Goal: Find specific fact: Find specific fact

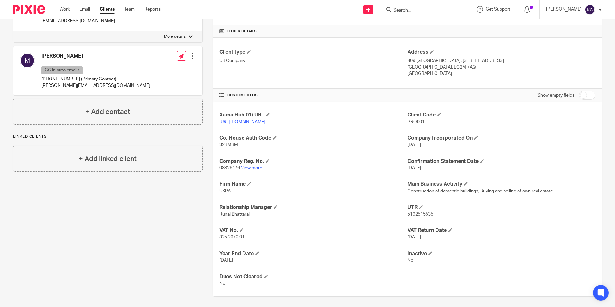
scroll to position [155, 0]
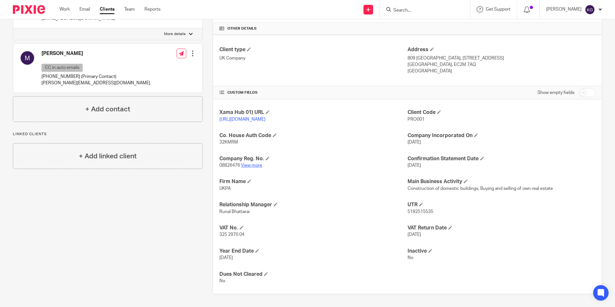
click at [252, 164] on link "View more" at bounding box center [251, 165] width 21 height 5
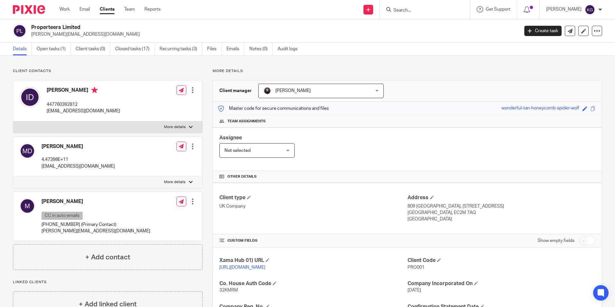
click at [395, 12] on div at bounding box center [423, 9] width 75 height 8
click at [412, 10] on input "Search" at bounding box center [422, 11] width 58 height 6
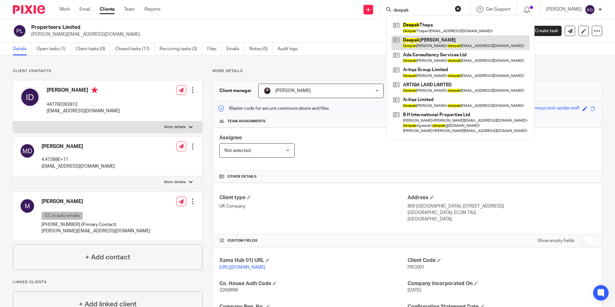
type input "deepak"
click at [423, 47] on link at bounding box center [460, 42] width 138 height 15
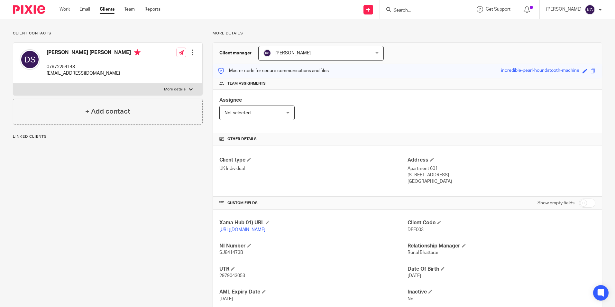
scroll to position [85, 0]
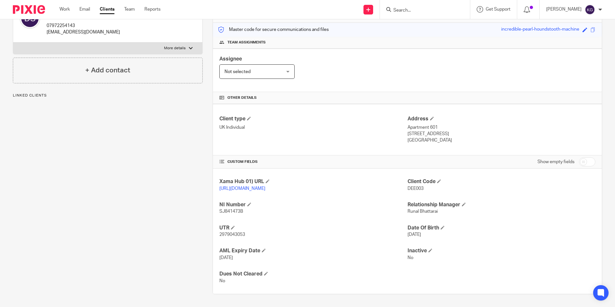
click at [237, 236] on span "2979043053" at bounding box center [232, 234] width 26 height 5
copy span "2979043053"
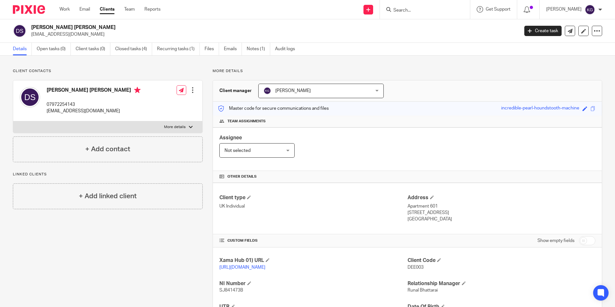
drag, startPoint x: 32, startPoint y: 27, endPoint x: 77, endPoint y: 23, distance: 45.2
click at [77, 23] on div "Deepak Pal Singh deepakpalsingh@gmail.com Create task Update from Companies Hou…" at bounding box center [307, 30] width 615 height 23
copy h2 "Deepak Pal Singh"
click at [181, 229] on div "Client contacts Deepak Pal Singh 07972254143 deepakpalsingh@gmail.com Edit cont…" at bounding box center [103, 221] width 200 height 304
